Goal: Task Accomplishment & Management: Manage account settings

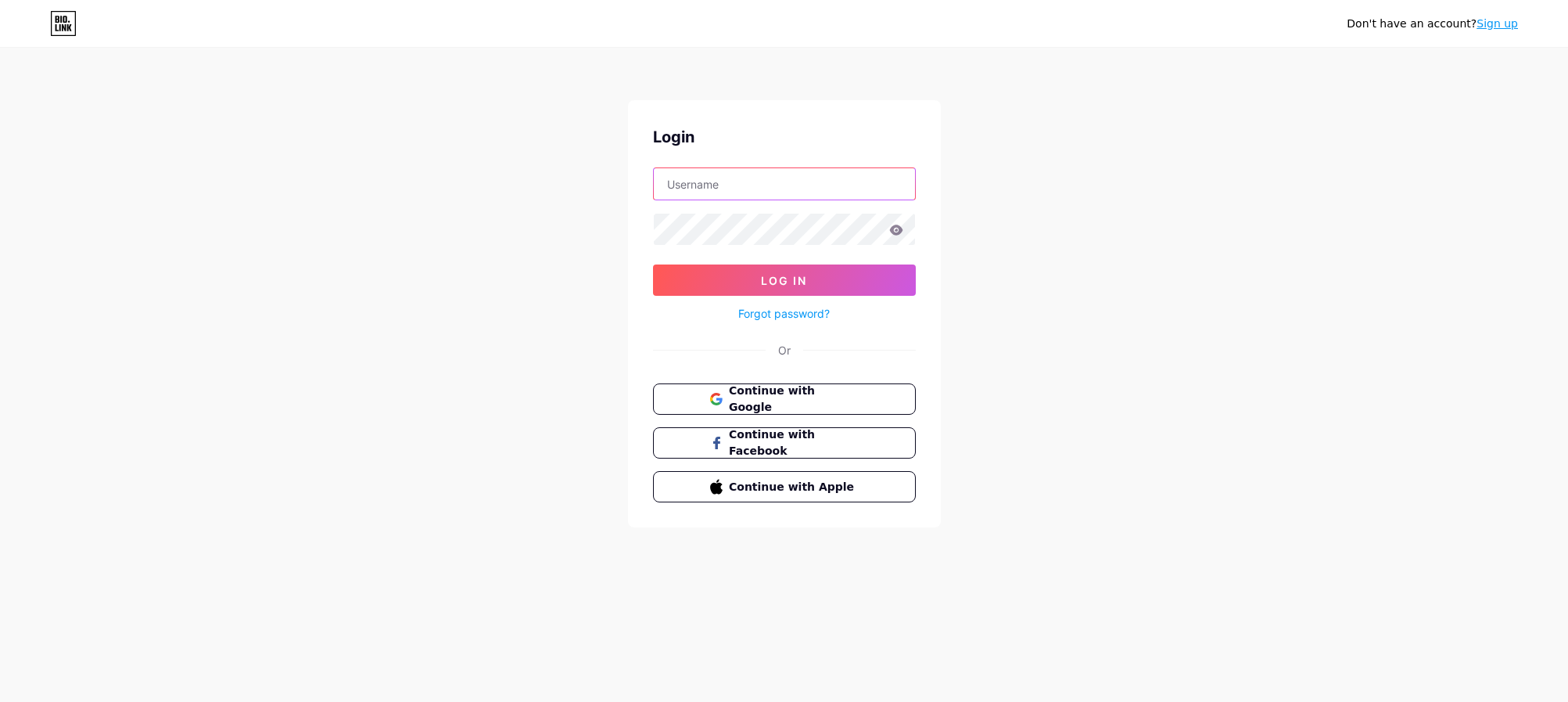
click at [798, 181] on input "text" at bounding box center [784, 184] width 261 height 31
type input "catarinaquiozini@gmail.com"
click at [653, 265] on button "Log In" at bounding box center [784, 280] width 263 height 31
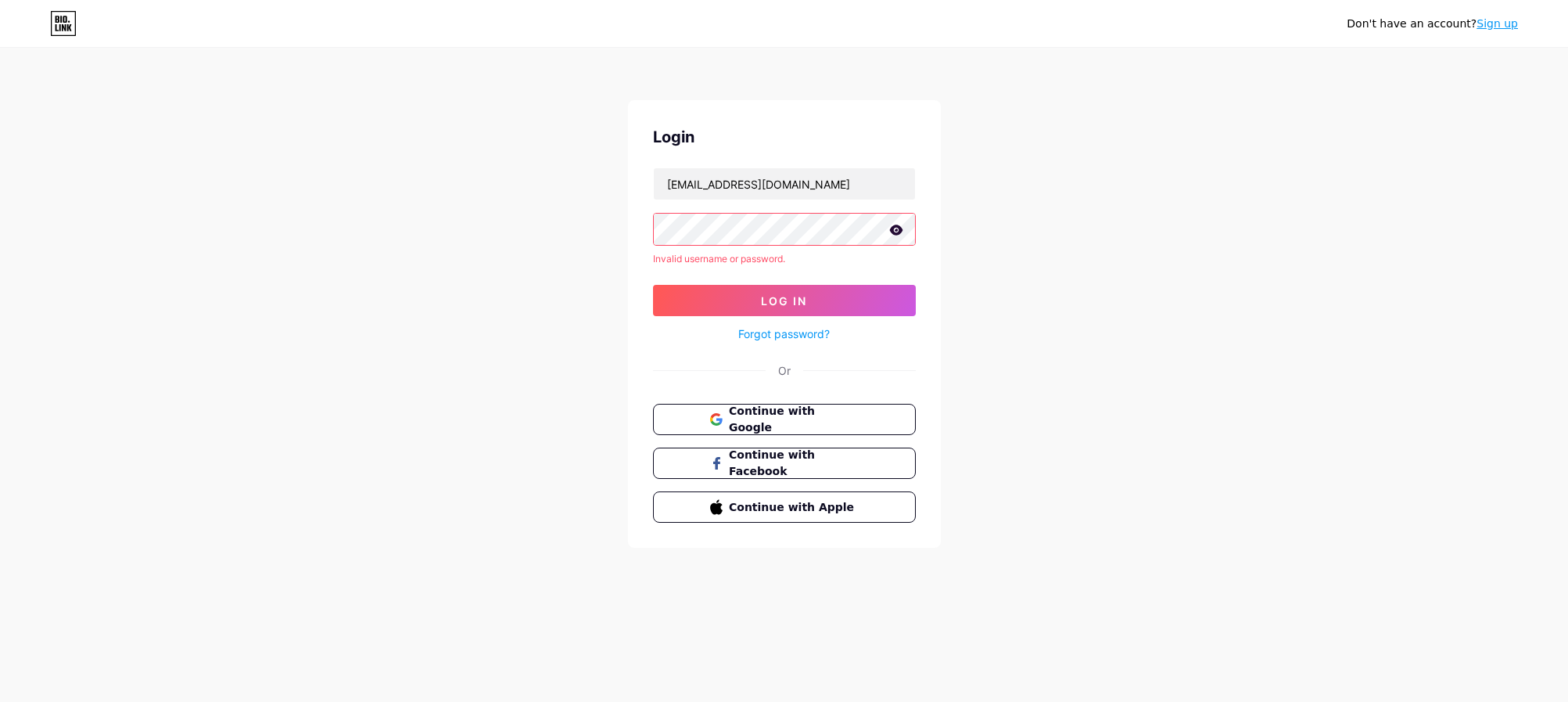
click at [515, 270] on div "Don't have an account? Sign up Login catarinaquiozini@gmail.com Invalid usernam…" at bounding box center [784, 298] width 1568 height 598
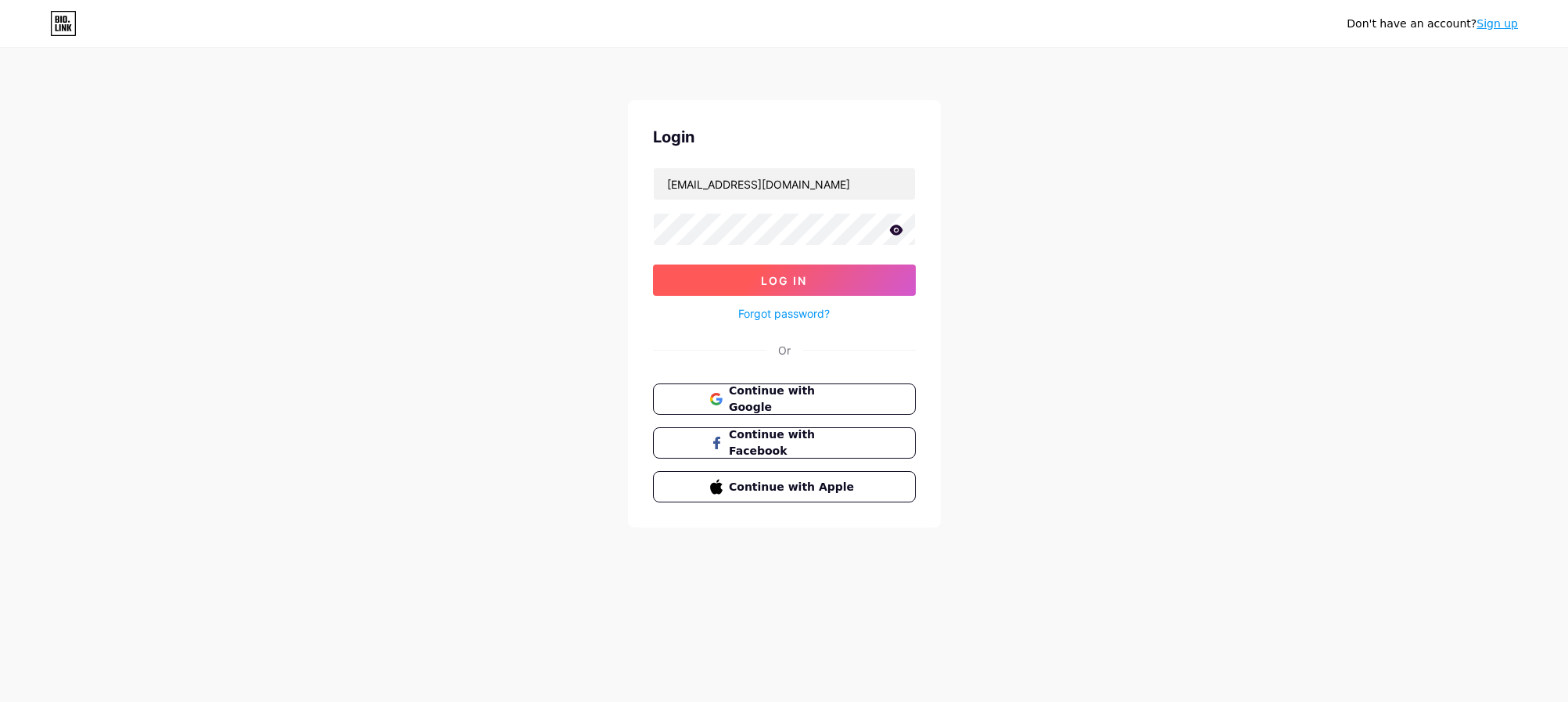
click at [715, 283] on button "Log In" at bounding box center [784, 280] width 263 height 31
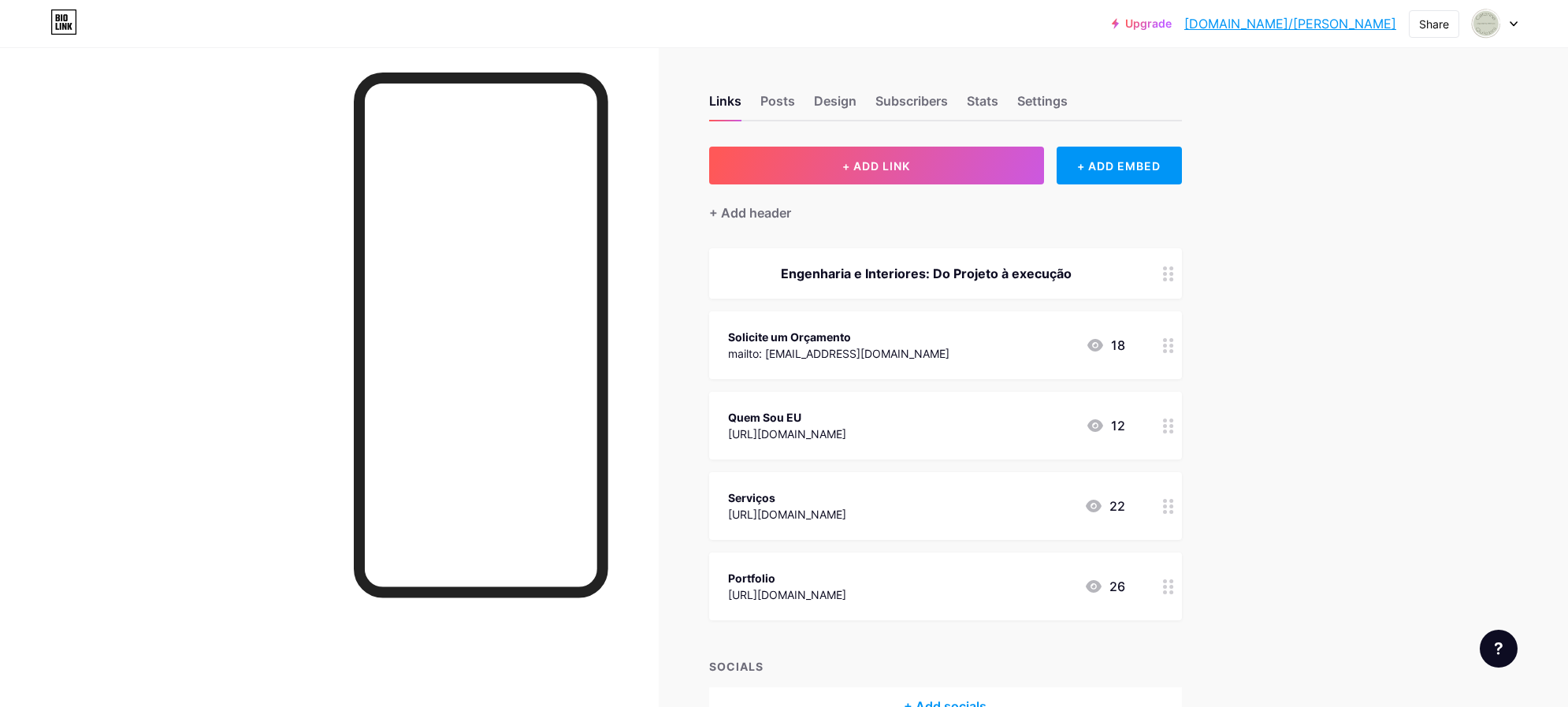
click at [846, 505] on div "https://www.canva.com/design/DAFfzSwJo_Q/J_vPq5NJYeFr0-NdJG_lrw/view?utm_conten…" at bounding box center [787, 514] width 118 height 17
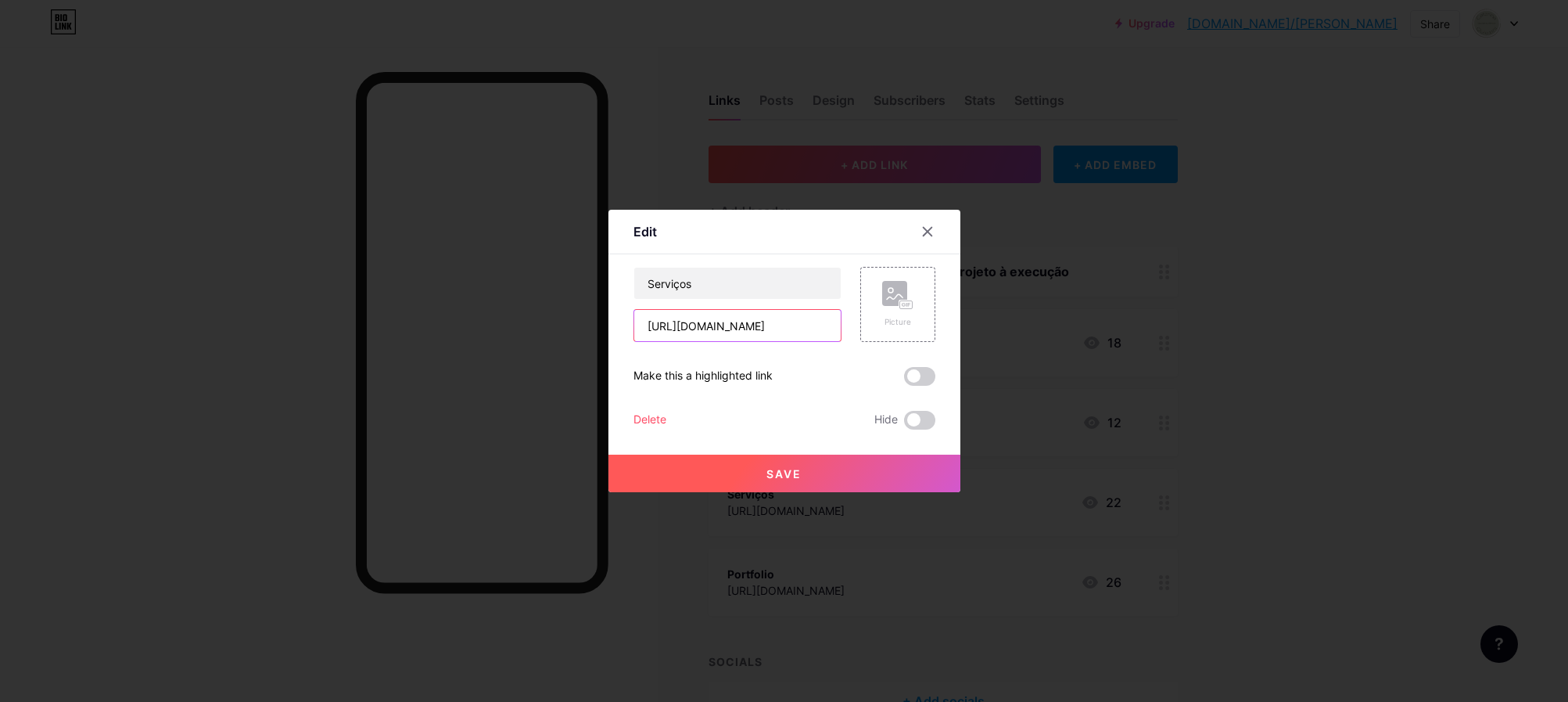
click at [721, 325] on input "https://www.canva.com/design/DAFfzSwJo_Q/J_vPq5NJYeFr0-NdJG_lrw/view?utm_conten…" at bounding box center [737, 326] width 207 height 31
paste input "X-DkKmdI/j-QwhmacgqqgTi-8Iaseqg/edit?utm_content=DAFX-DkKmdI&utm_campaign=desig…"
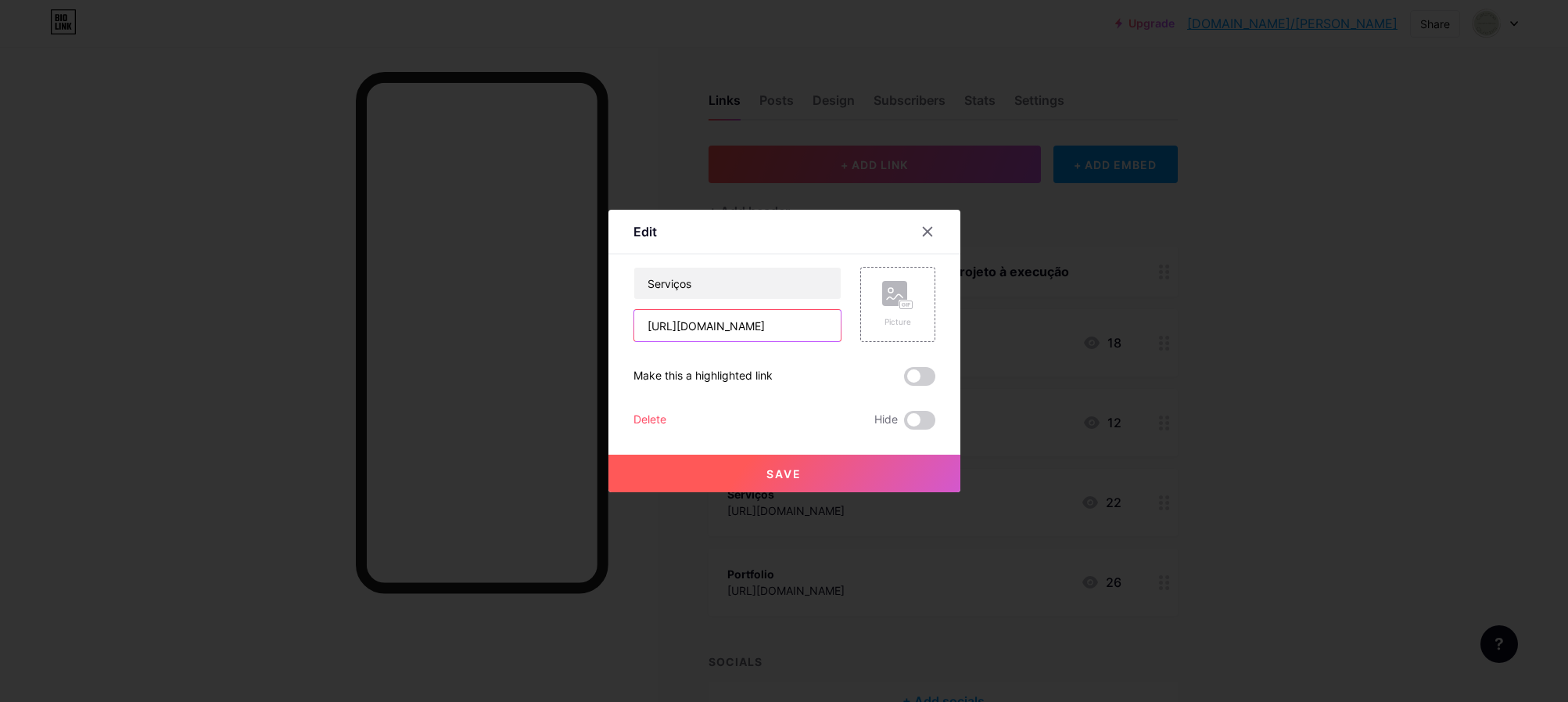
type input "[URL][DOMAIN_NAME]"
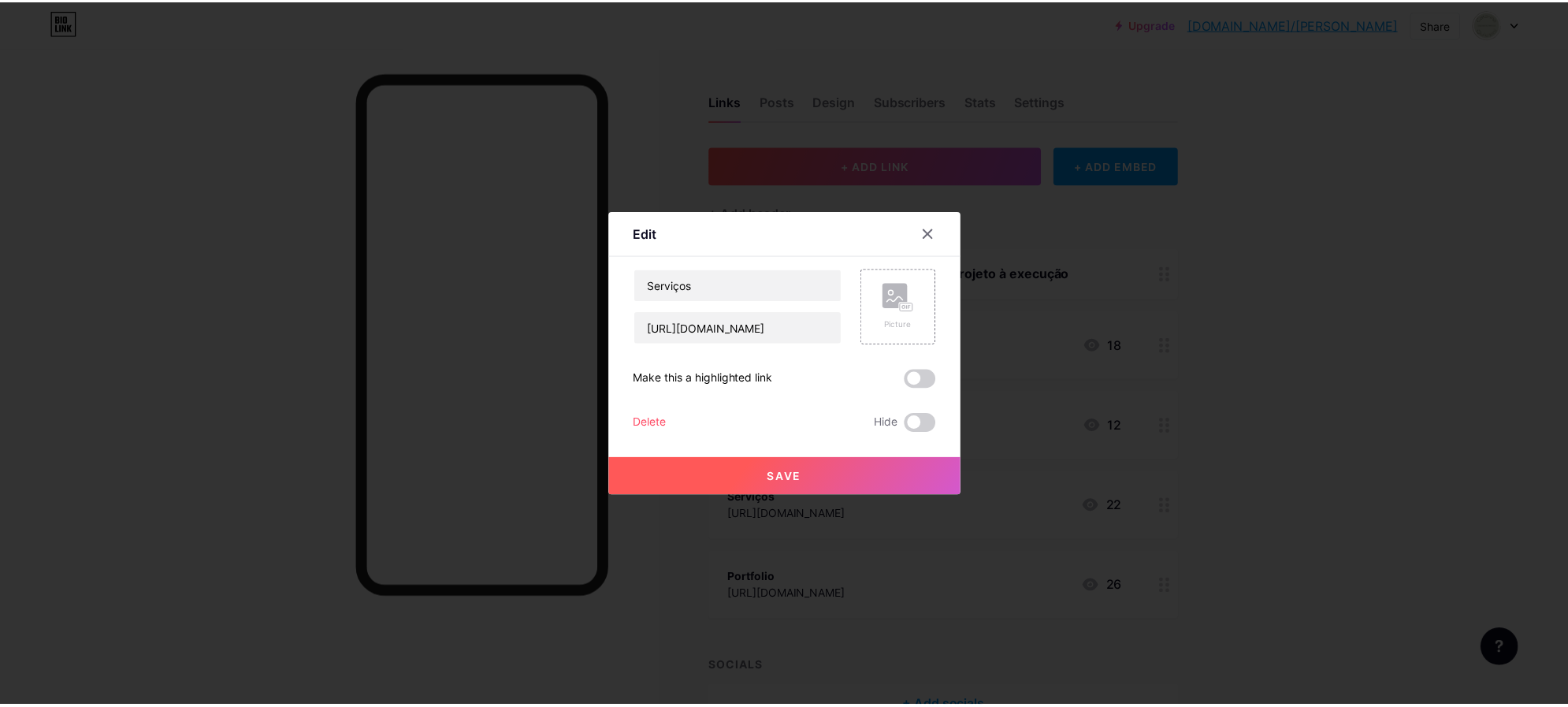
scroll to position [0, 0]
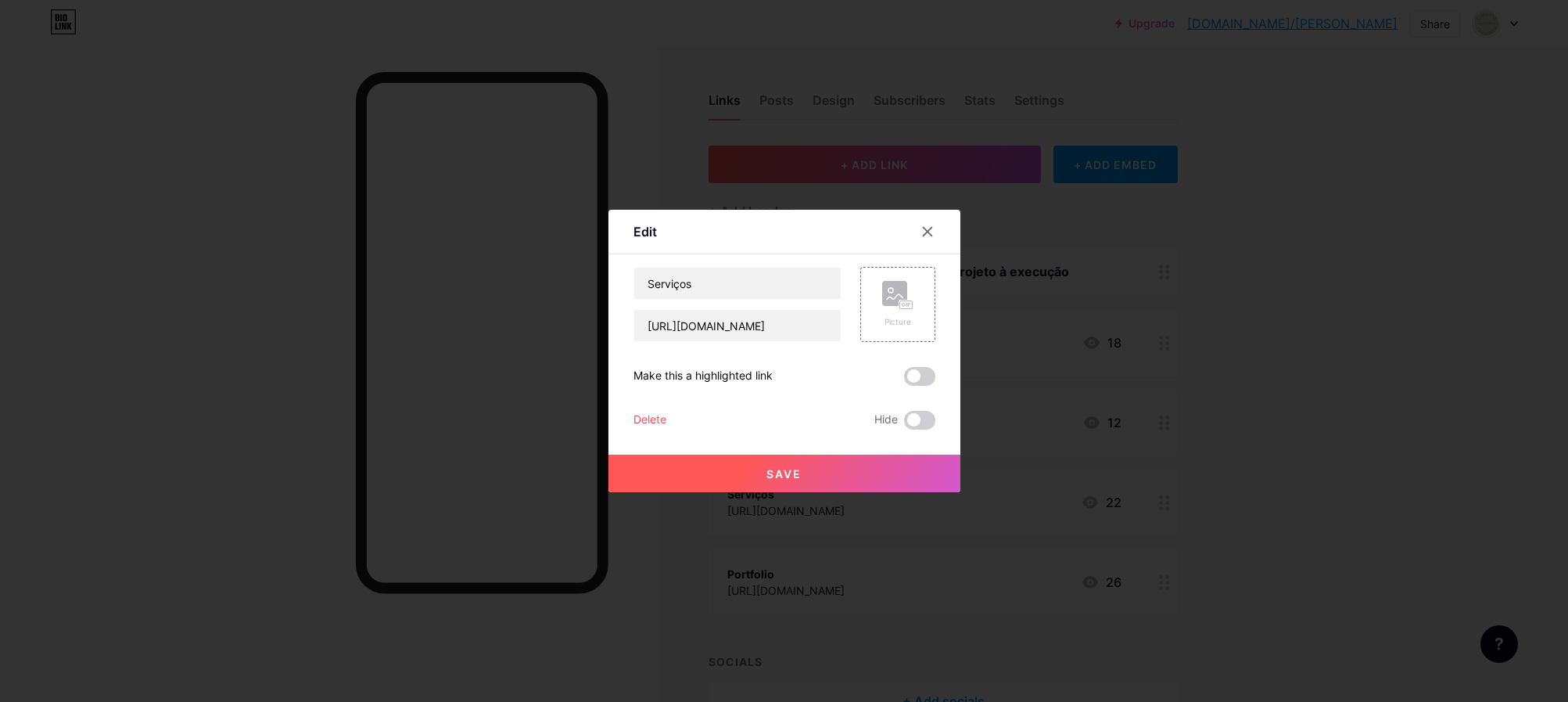
click at [765, 468] on button "Save" at bounding box center [784, 473] width 352 height 37
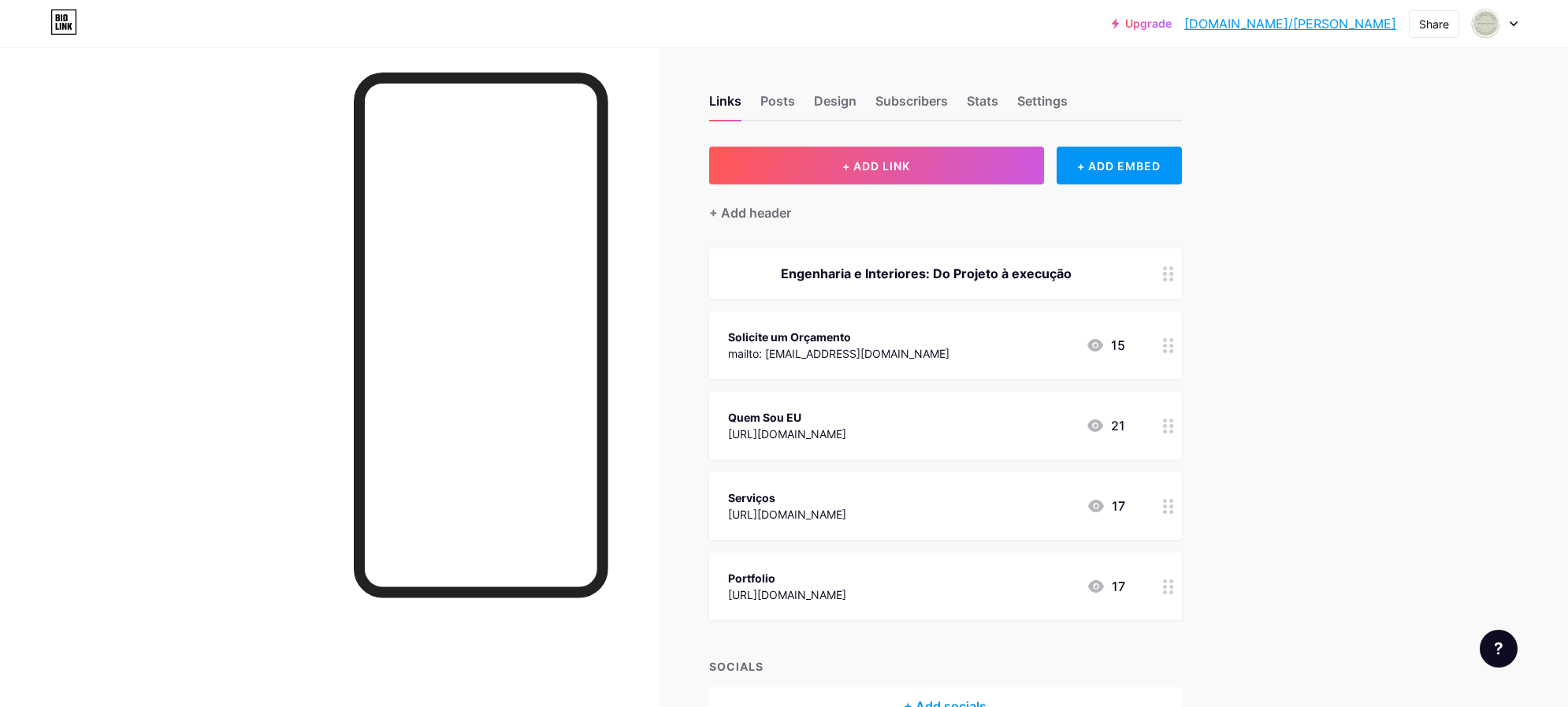
click at [1167, 424] on circle at bounding box center [1164, 426] width 4 height 4
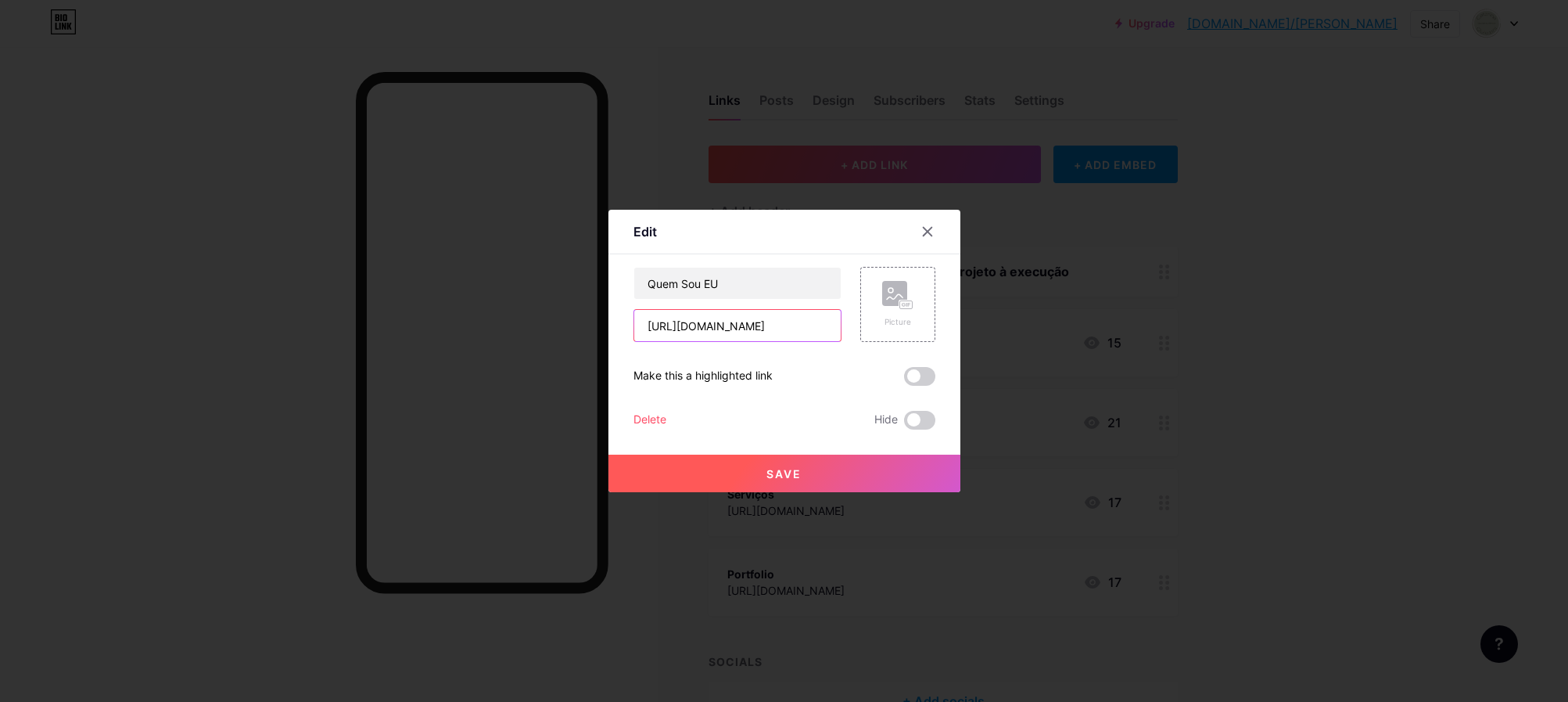
click at [713, 326] on input "[URL][DOMAIN_NAME]" at bounding box center [737, 326] width 207 height 31
click at [713, 326] on input "https://www.canva.com/design/DAFYDIF0mQ4/eoWfJeTCcXjS71nGOIBI0Q/view?utm_conten…" at bounding box center [737, 326] width 207 height 31
paste input "fzSwJo_Q/NkxMoF9nVTdCcngc_76vhA/edit?utm_content=DAFfzSwJo_Q&utm_campaign=desig…"
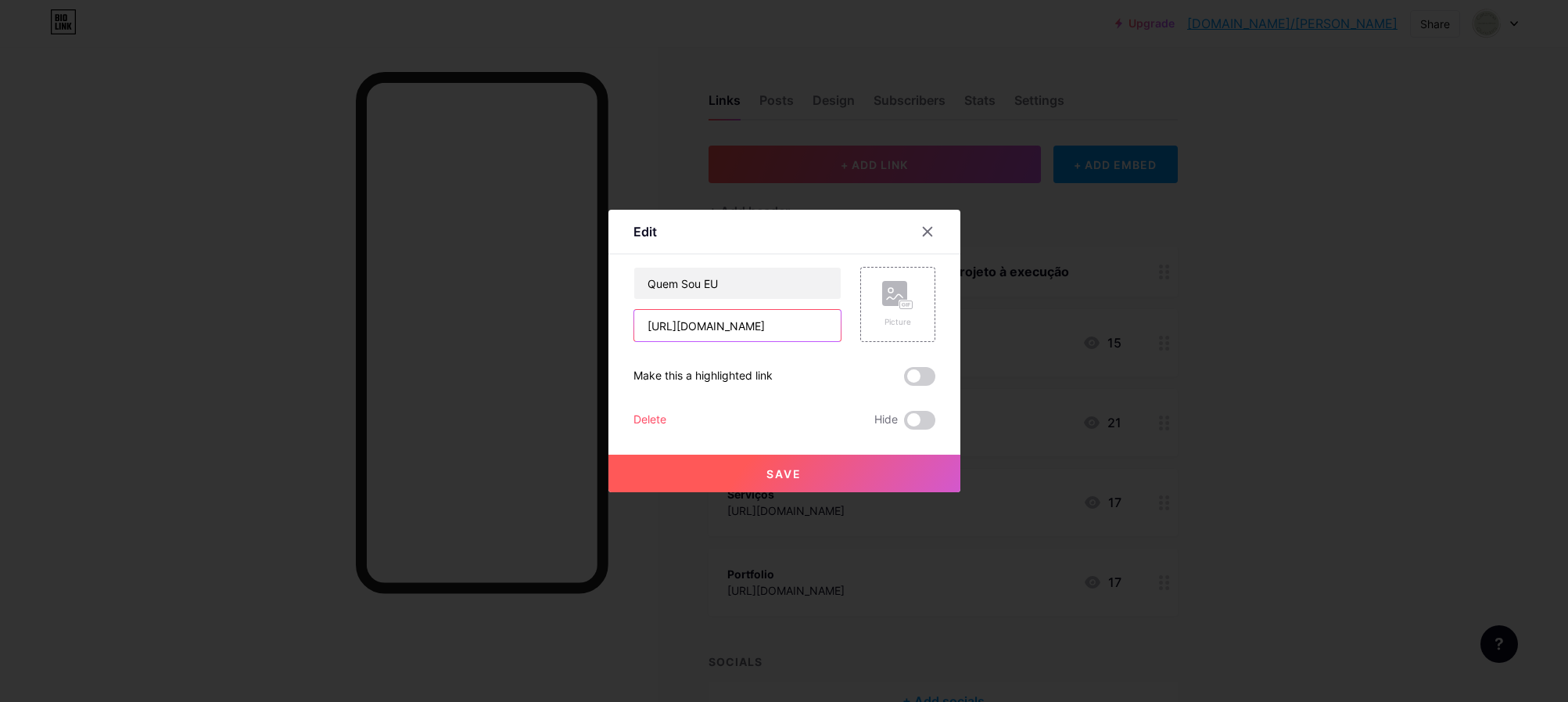
type input "[URL][DOMAIN_NAME]"
click at [780, 469] on span "Save" at bounding box center [784, 474] width 36 height 13
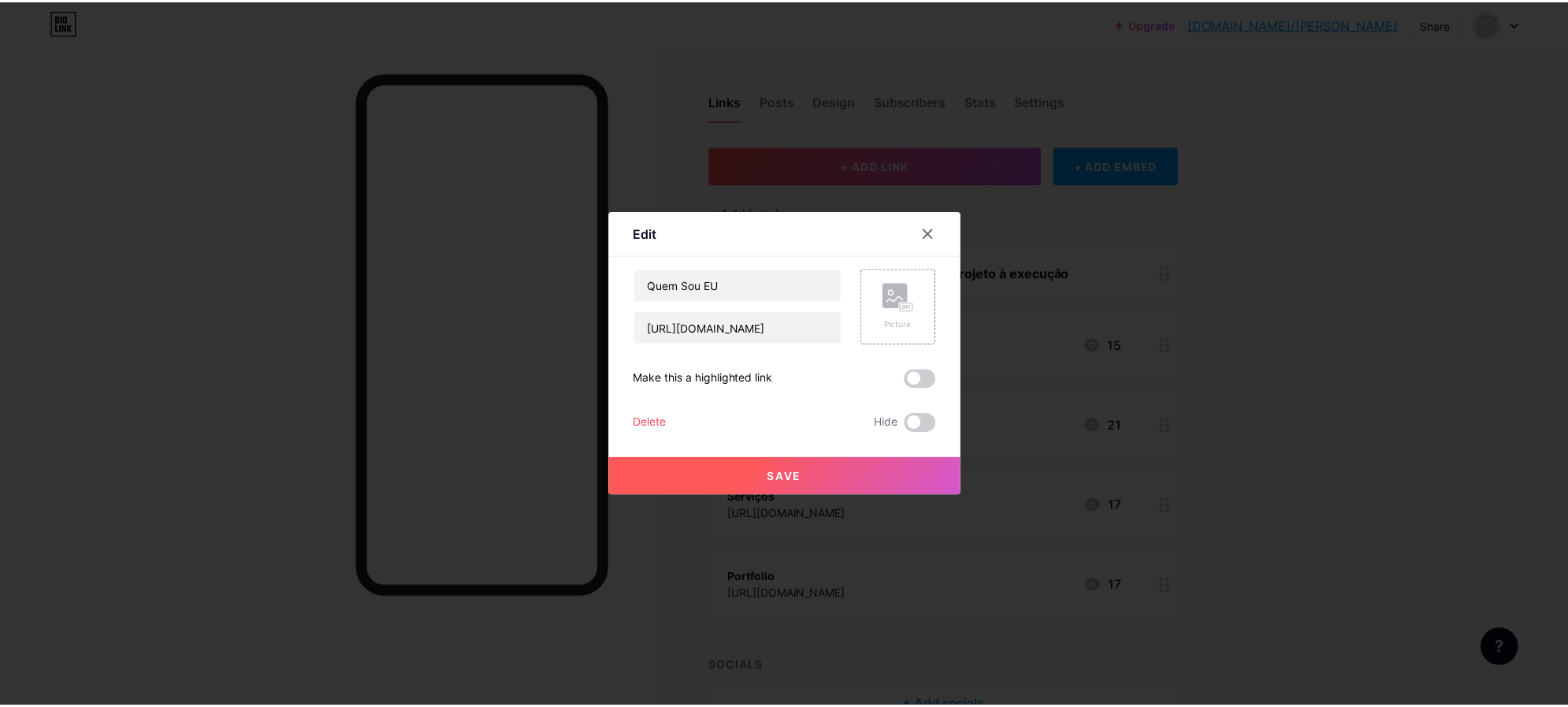
scroll to position [0, 0]
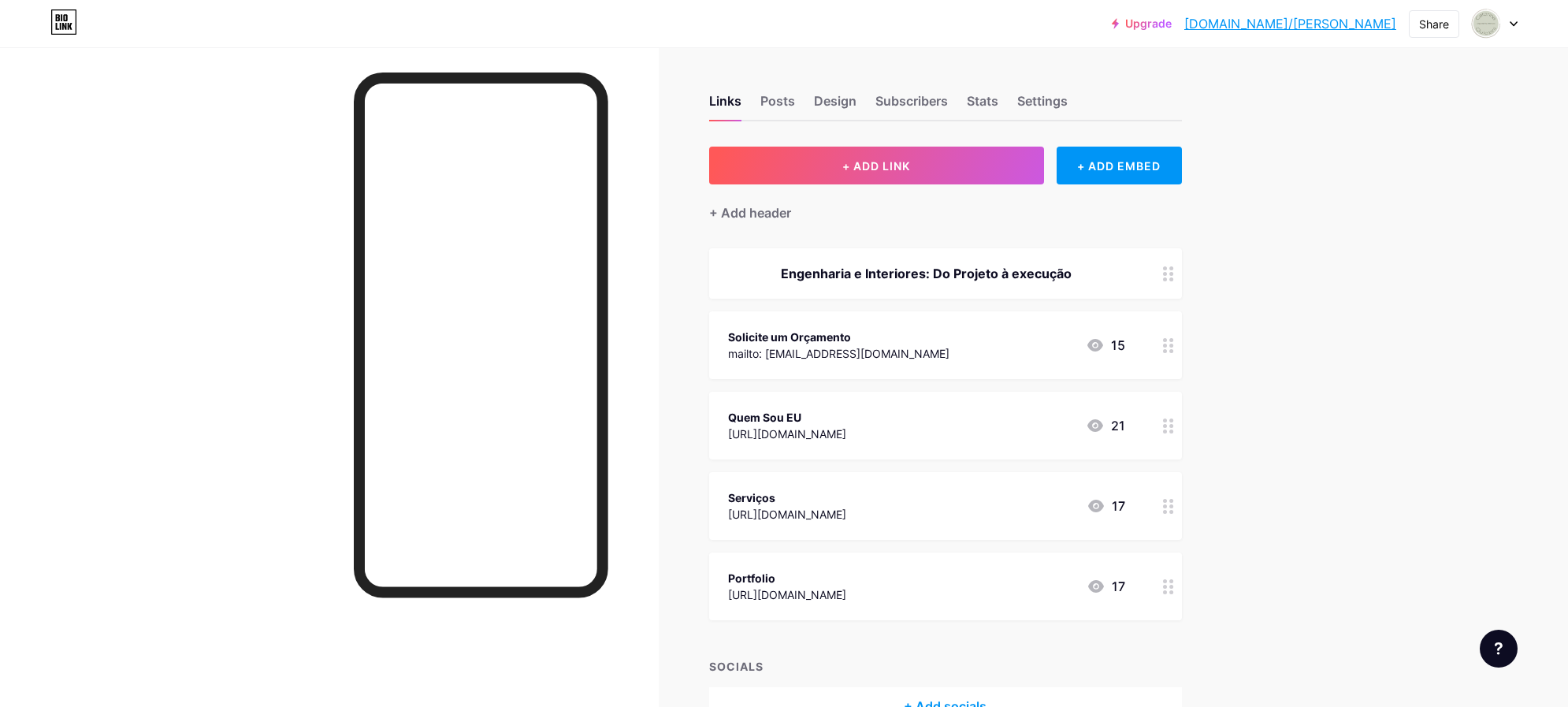
click at [789, 505] on div "[URL][DOMAIN_NAME]" at bounding box center [787, 514] width 118 height 17
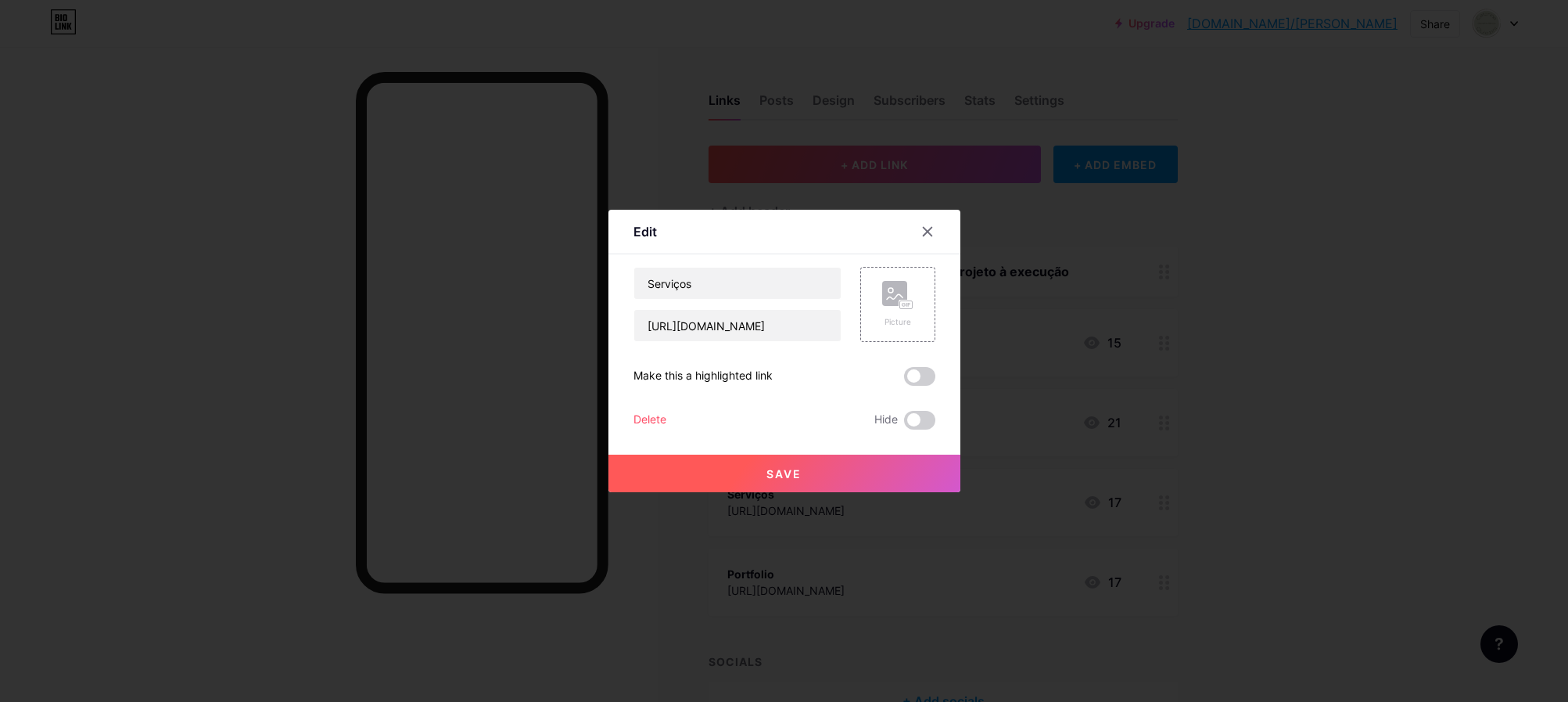
click at [1184, 426] on div at bounding box center [784, 351] width 1568 height 702
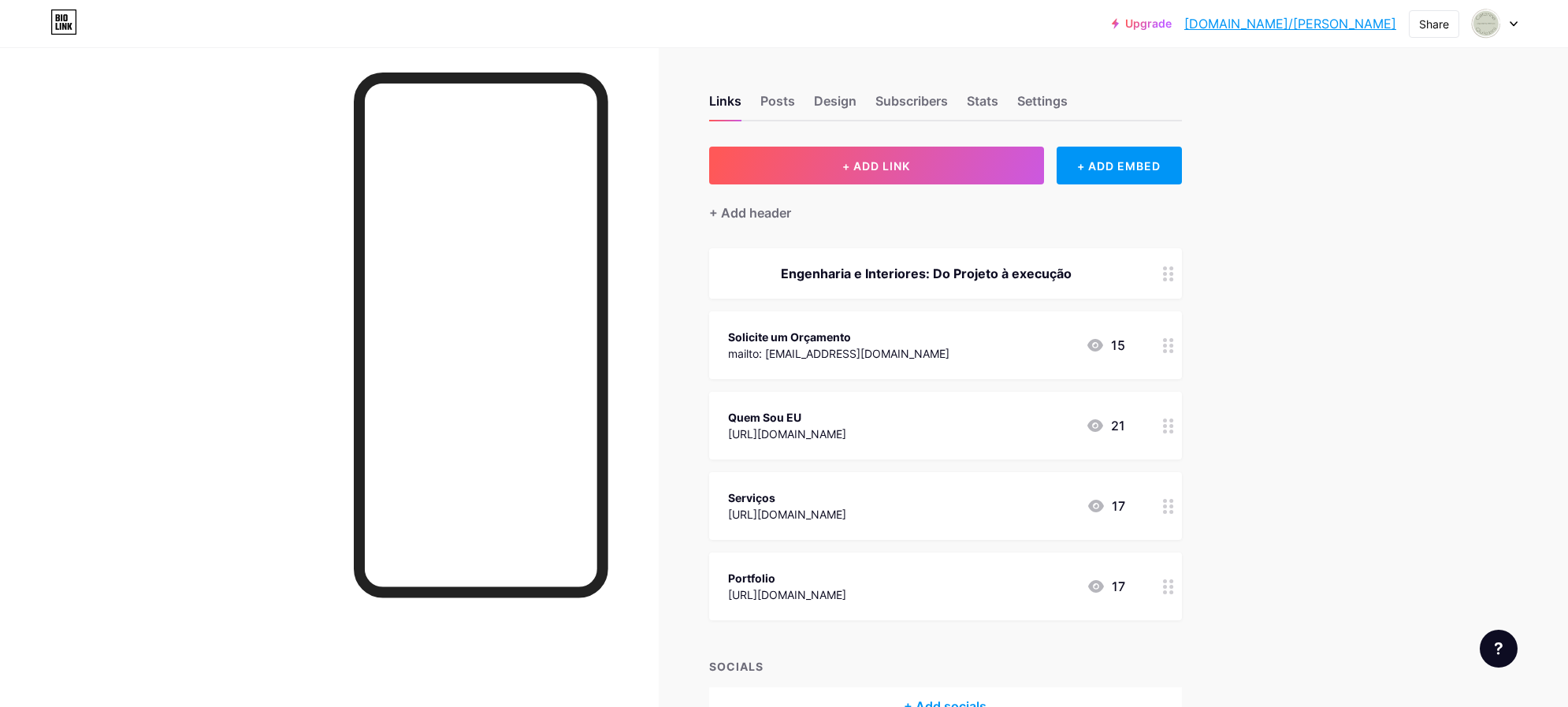
click at [1172, 506] on icon at bounding box center [1167, 506] width 11 height 15
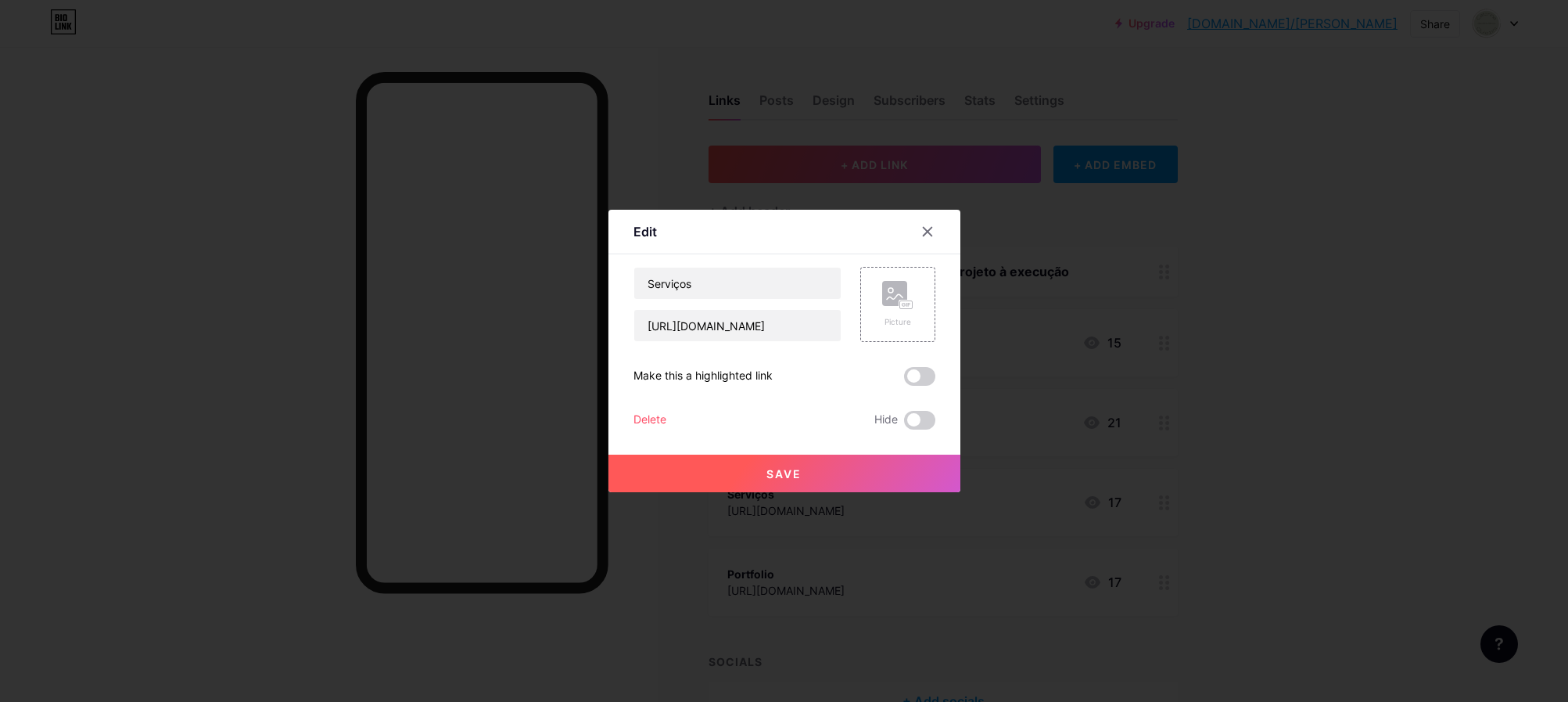
click at [1222, 480] on div at bounding box center [784, 351] width 1568 height 702
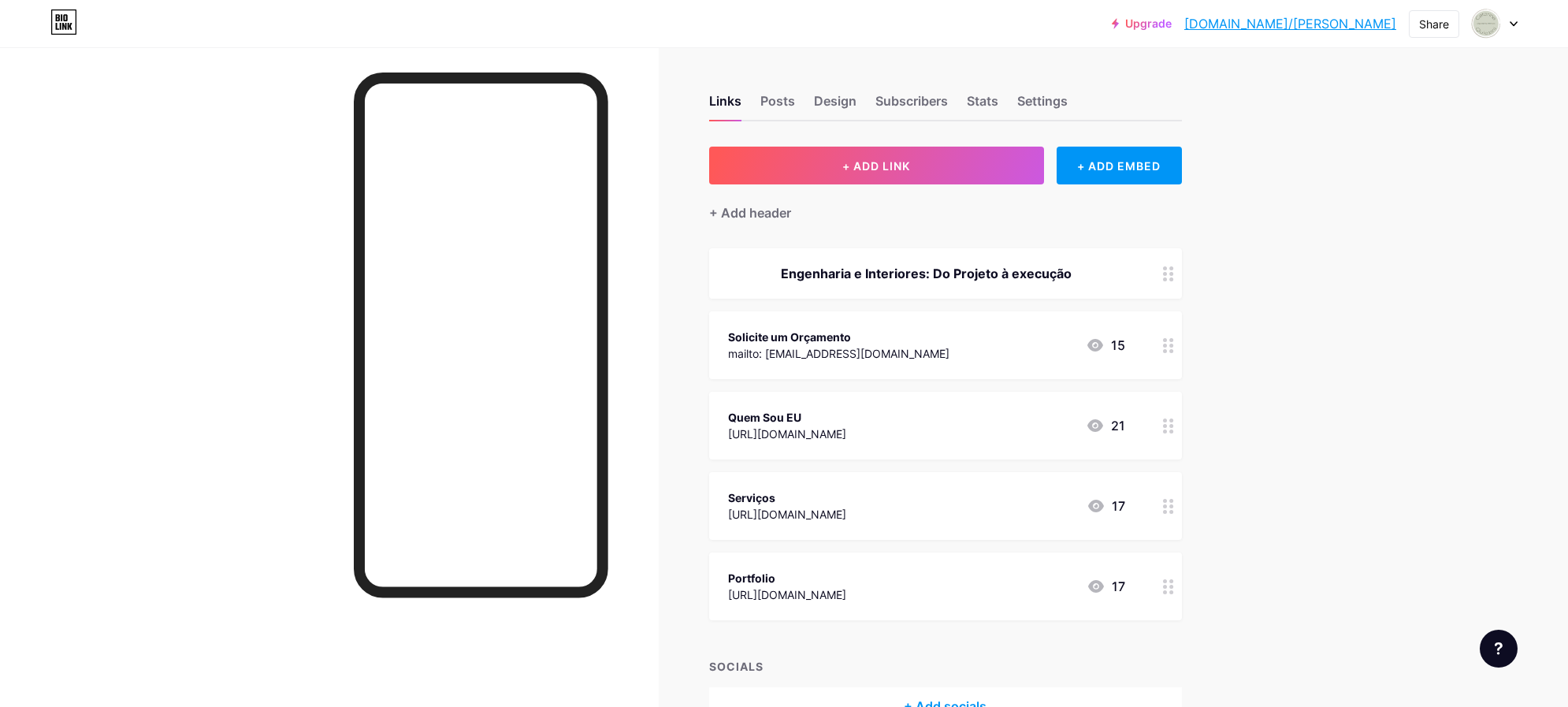
click at [759, 104] on div "Links Posts Design Subscribers Stats Settings" at bounding box center [945, 93] width 473 height 55
click at [773, 103] on div "Posts" at bounding box center [778, 106] width 35 height 28
